Goal: Task Accomplishment & Management: Use online tool/utility

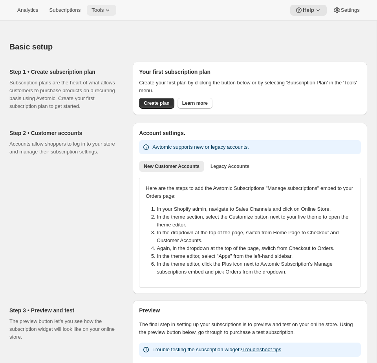
click at [104, 10] on span "Tools" at bounding box center [98, 10] width 12 height 6
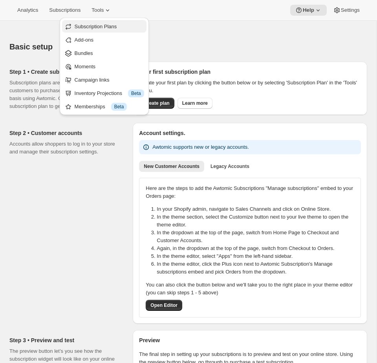
click at [111, 28] on span "Subscription Plans" at bounding box center [96, 27] width 42 height 6
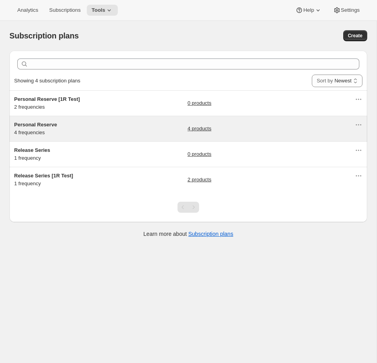
click at [271, 134] on div "4 products" at bounding box center [271, 129] width 167 height 16
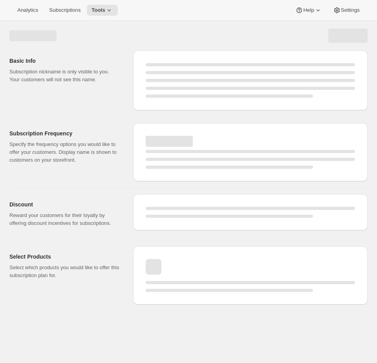
select select "WEEK"
select select "MONTH"
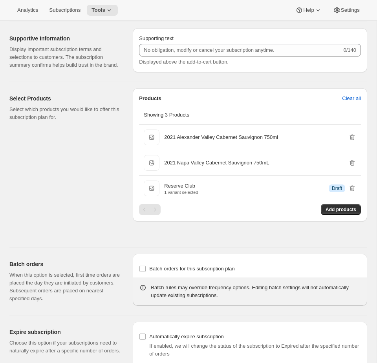
type input "Personal Reserve"
type input "1"
select select "MONTH"
type input "1 month"
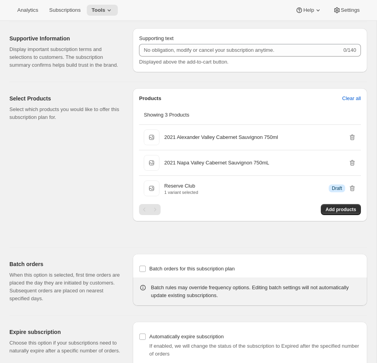
type input "2"
type input "2 Months"
type input "10"
type input "Choose which wines you’d like, how many bottles you’d like of each, and how oft…"
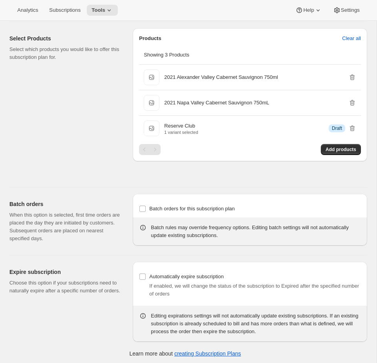
select select "MONTH"
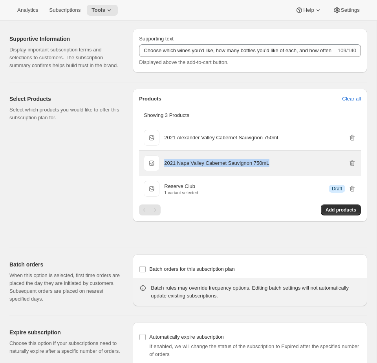
drag, startPoint x: 306, startPoint y: 170, endPoint x: 161, endPoint y: 167, distance: 144.2
click at [161, 167] on div "2021 [GEOGRAPHIC_DATA] Cabernet Sauvignon 750mL 2021 [GEOGRAPHIC_DATA] Cabernet…" at bounding box center [250, 164] width 212 height 16
copy div "2021 [GEOGRAPHIC_DATA] Cabernet Sauvignon 750mL 2021 [GEOGRAPHIC_DATA] Cabernet…"
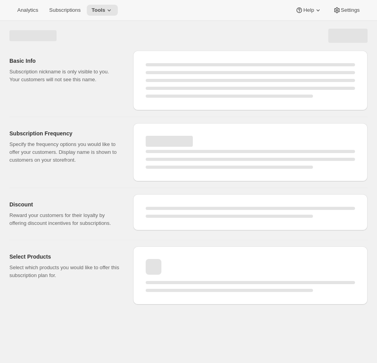
select select "WEEK"
select select "MONTH"
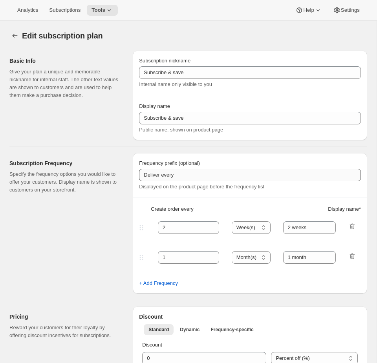
type input "Personal Reserve"
type input "1"
select select "MONTH"
type input "1 month"
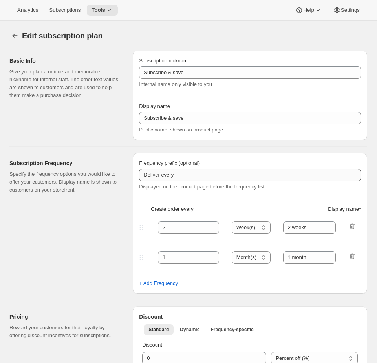
type input "2"
type input "2 Months"
type input "10"
type input "Choose which wines you’d like, how many bottles you’d like of each, and how oft…"
select select "MONTH"
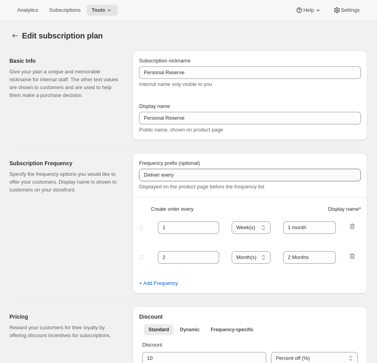
select select "MONTH"
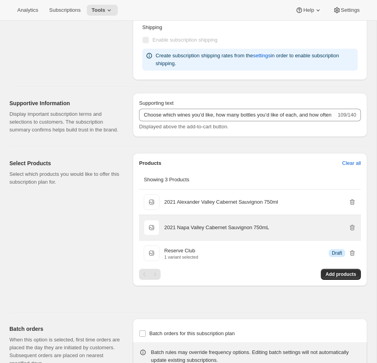
scroll to position [420, 0]
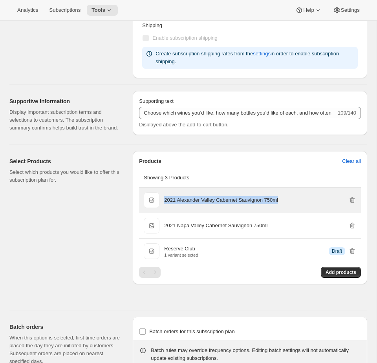
drag, startPoint x: 293, startPoint y: 210, endPoint x: 167, endPoint y: 203, distance: 125.9
click at [167, 203] on div "2021 Alexander Valley Cabernet Sauvignon 750ml" at bounding box center [260, 200] width 192 height 16
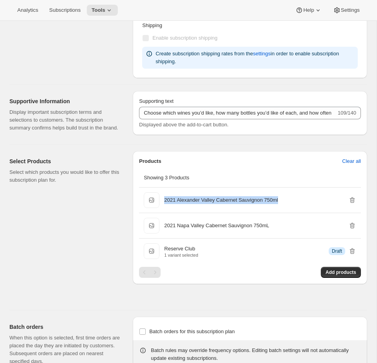
copy p "2021 Alexander Valley Cabernet Sauvignon 750ml"
